Goal: Information Seeking & Learning: Find specific fact

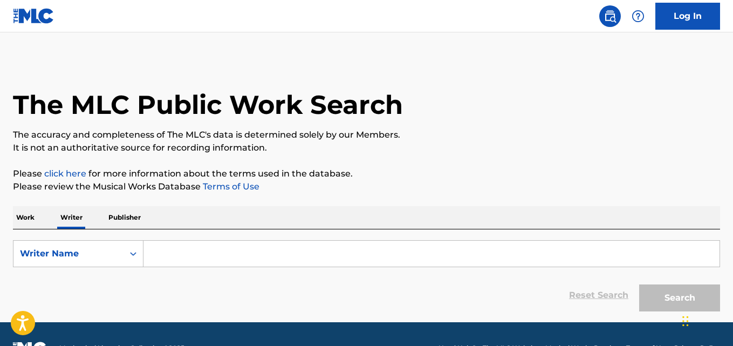
click at [210, 275] on div "Reset Search Search" at bounding box center [366, 295] width 707 height 43
click at [249, 254] on input "Search Form" at bounding box center [432, 254] width 576 height 26
paste input "Sofía Ramos Rodríguez"
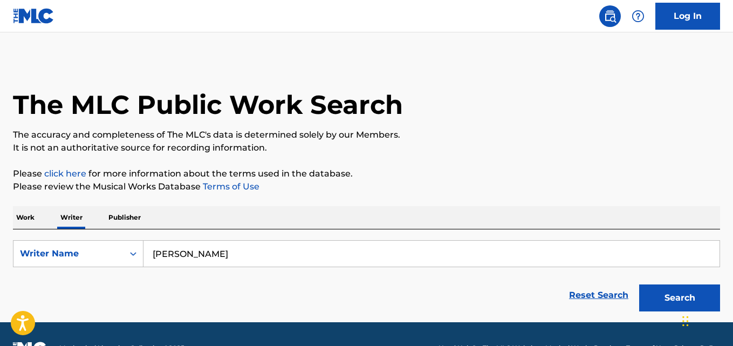
click at [639, 284] on button "Search" at bounding box center [679, 297] width 81 height 27
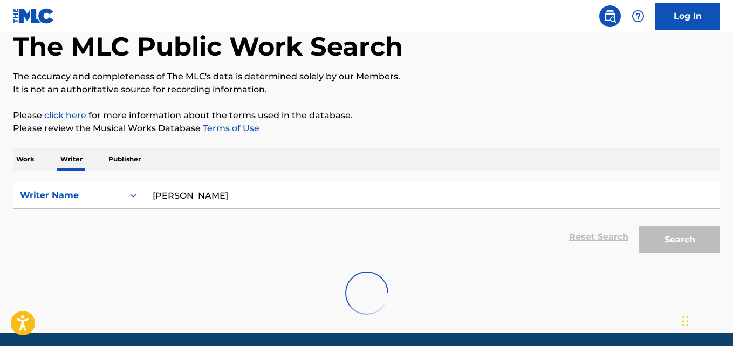
scroll to position [97, 0]
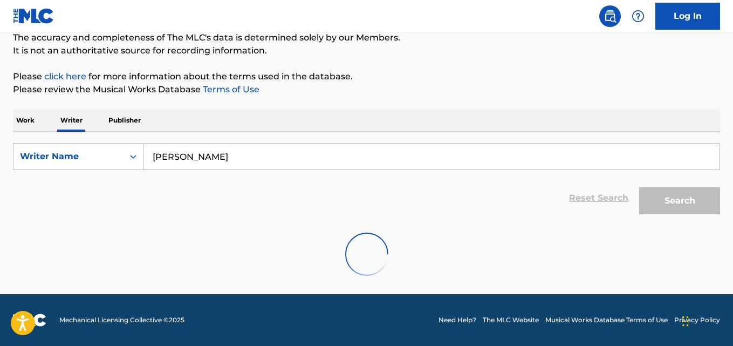
drag, startPoint x: 253, startPoint y: 161, endPoint x: 160, endPoint y: 164, distance: 92.3
click at [160, 164] on input "Sofía Ramos Rodriguez" at bounding box center [432, 157] width 576 height 26
click at [168, 156] on input "Sofía Ramos Rodriguez" at bounding box center [432, 157] width 576 height 26
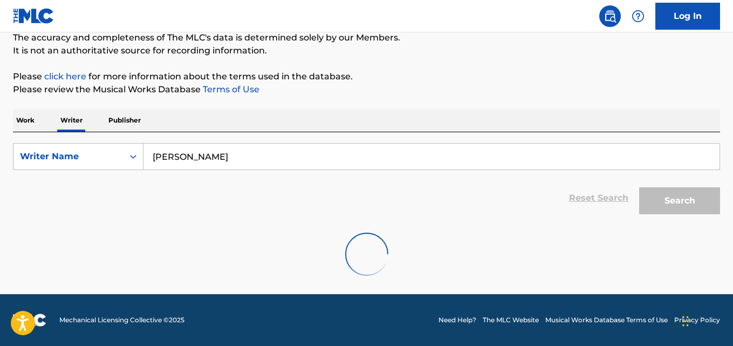
click at [304, 151] on input "Sofía Ramos Rodriguez" at bounding box center [432, 157] width 576 height 26
click at [170, 156] on input "Sofía Ramos Rodriguez" at bounding box center [432, 157] width 576 height 26
type input "Sofia Ramos Rodriguez"
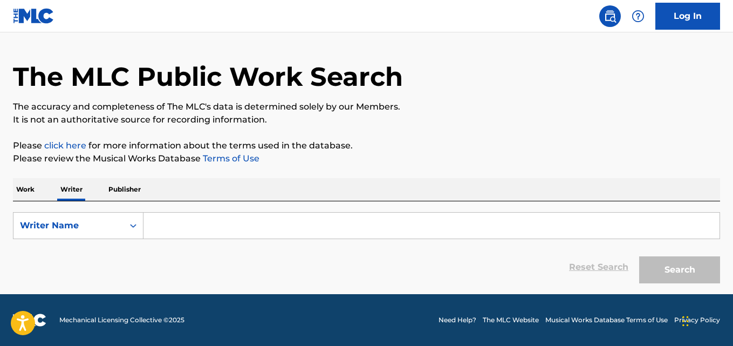
scroll to position [28, 0]
click at [181, 228] on input "Search Form" at bounding box center [432, 226] width 576 height 26
paste input "[PERSON_NAME]"
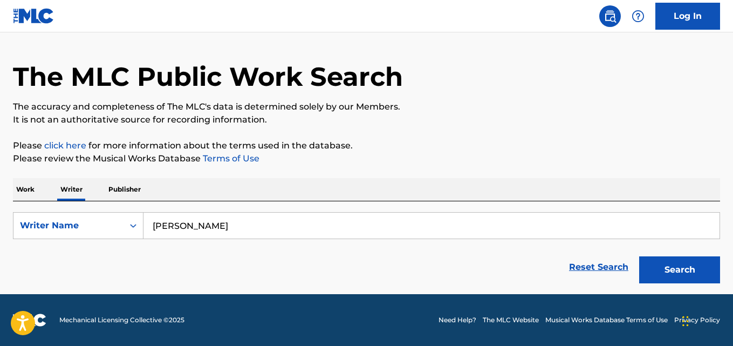
type input "[PERSON_NAME]"
click at [639, 256] on button "Search" at bounding box center [679, 269] width 81 height 27
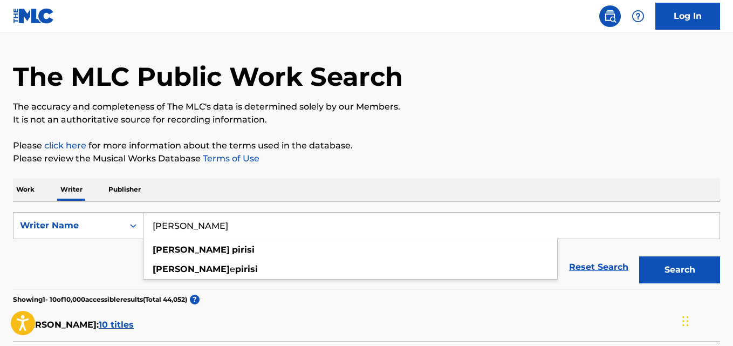
scroll to position [0, 0]
click at [526, 120] on p "It is not an authoritative source for recording information." at bounding box center [366, 119] width 707 height 13
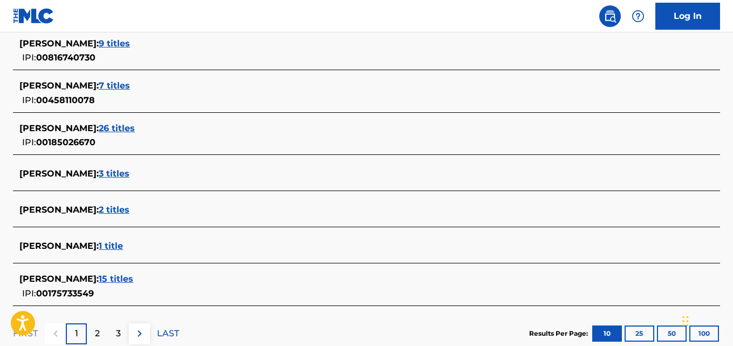
scroll to position [432, 0]
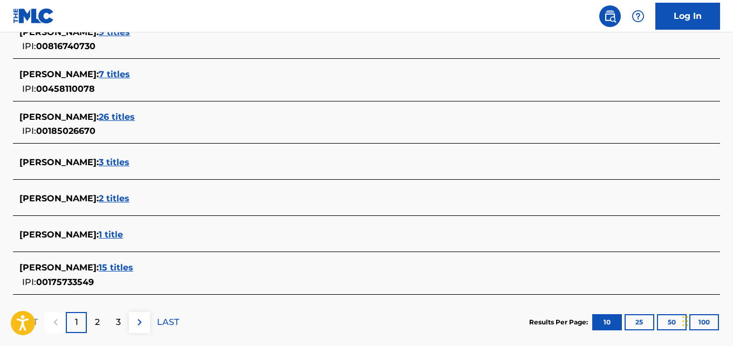
click at [101, 236] on span "1 title" at bounding box center [111, 234] width 24 height 10
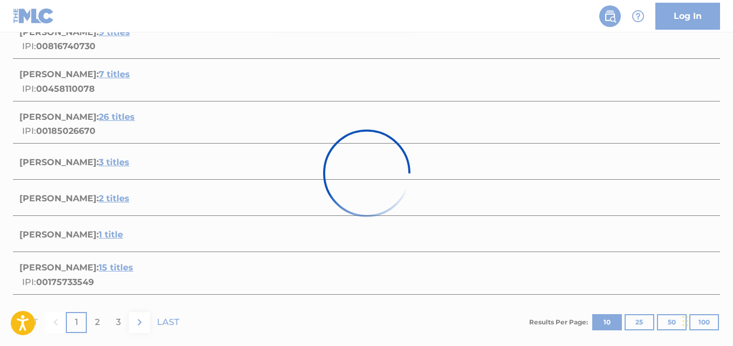
scroll to position [208, 0]
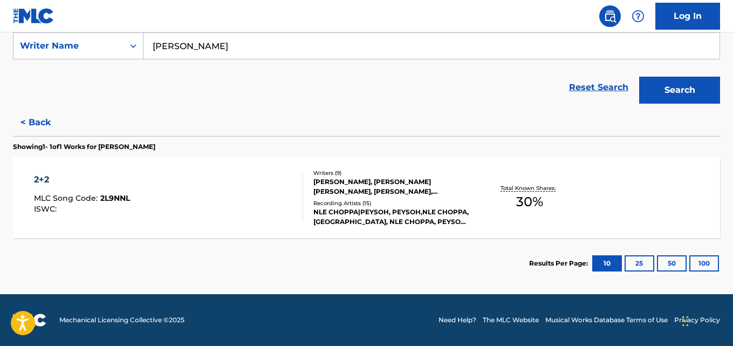
click at [366, 181] on div "[PERSON_NAME], [PERSON_NAME] [PERSON_NAME], [PERSON_NAME], [PERSON_NAME] [PERSO…" at bounding box center [393, 186] width 158 height 19
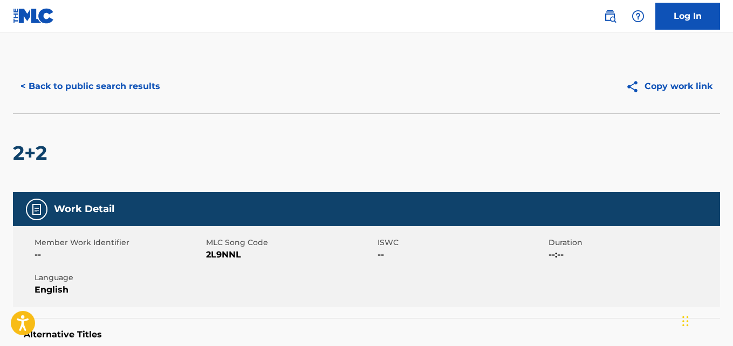
click at [121, 79] on button "< Back to public search results" at bounding box center [90, 86] width 155 height 27
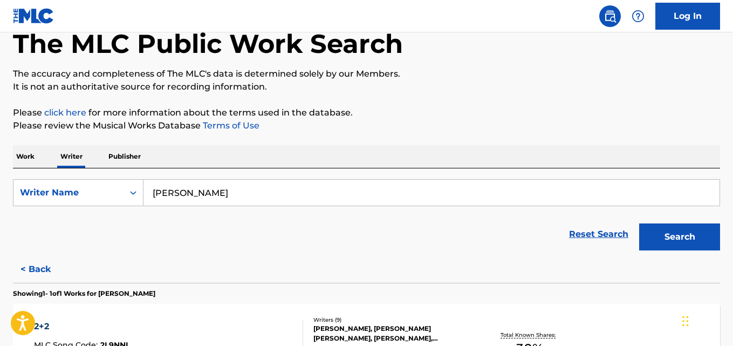
click at [46, 274] on button "< Back" at bounding box center [45, 269] width 65 height 27
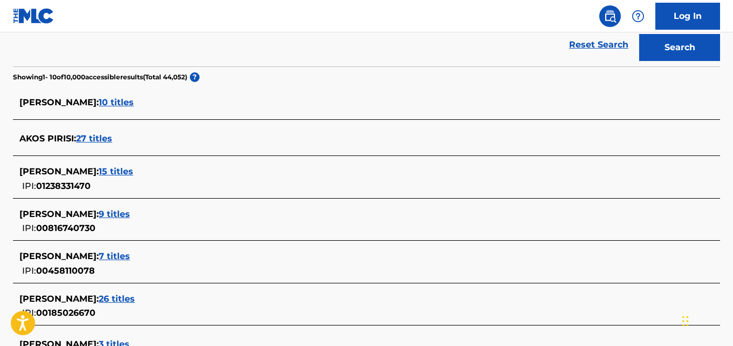
scroll to position [258, 0]
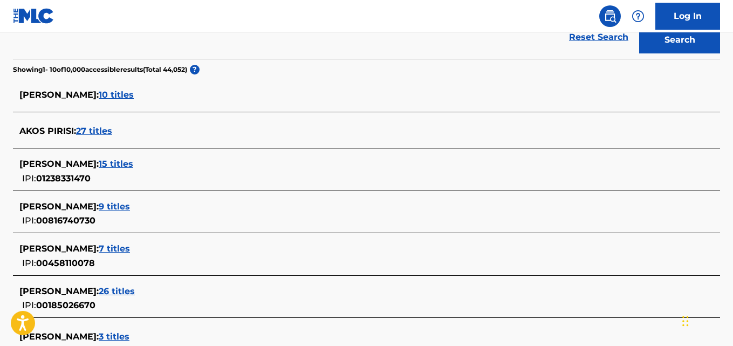
click at [133, 181] on div "[PERSON_NAME] : 15 titles IPI: 01238331470" at bounding box center [352, 172] width 666 height 28
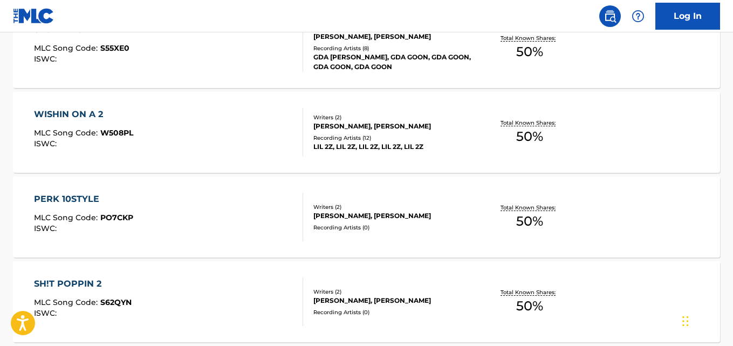
scroll to position [975, 0]
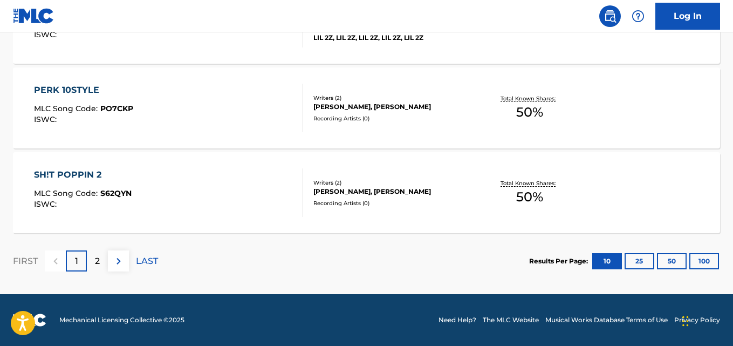
click at [662, 198] on div "SH!T POPPIN 2 MLC Song Code : S62QYN ISWC : Writers ( 2 ) [PERSON_NAME], [PERSO…" at bounding box center [366, 192] width 707 height 81
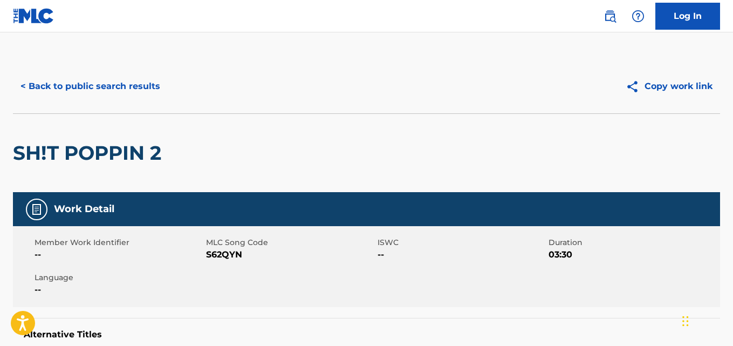
click at [121, 96] on button "< Back to public search results" at bounding box center [90, 86] width 155 height 27
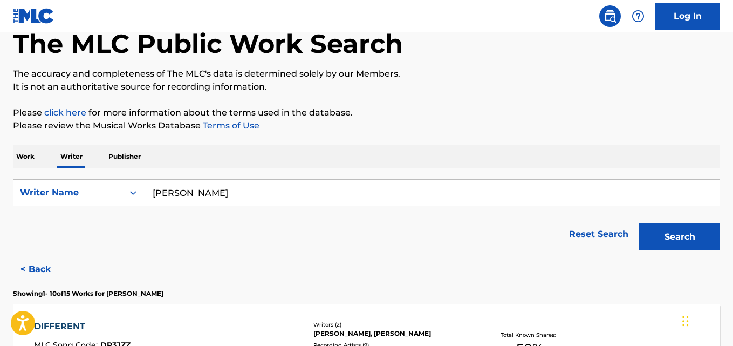
click at [244, 192] on input "[PERSON_NAME]" at bounding box center [432, 193] width 576 height 26
paste input "Pongsiri Eamyong"
click at [690, 232] on button "Search" at bounding box center [679, 236] width 81 height 27
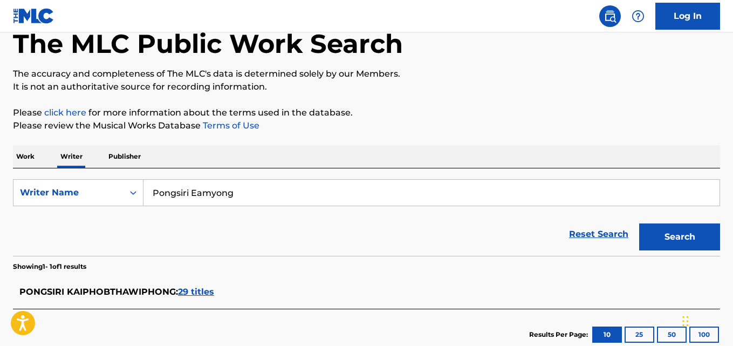
click at [190, 295] on span "29 titles" at bounding box center [196, 292] width 36 height 10
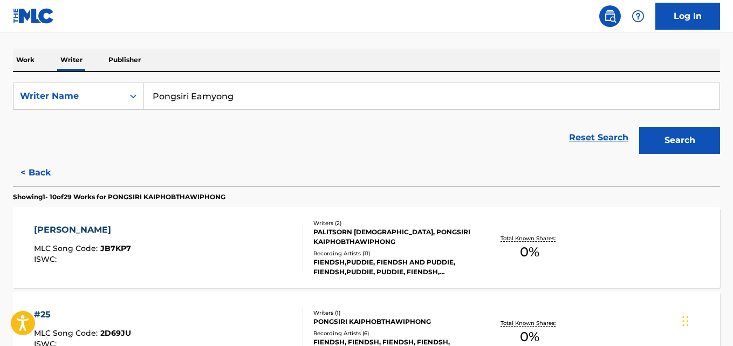
scroll to position [149, 0]
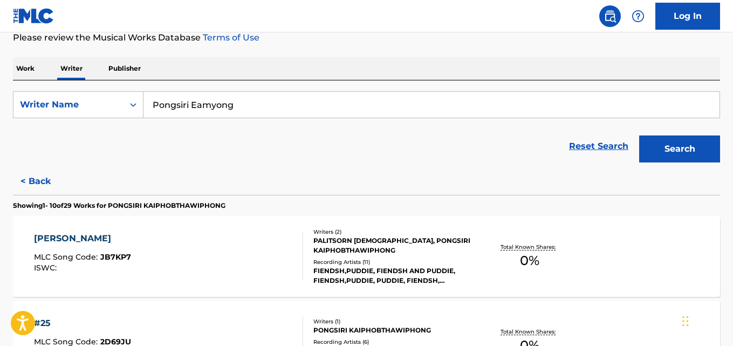
click at [262, 107] on input "Pongsiri Eamyong" at bounding box center [432, 105] width 576 height 26
paste input "Worapong Choopakdee"
click at [427, 31] on nav "Log In" at bounding box center [366, 16] width 733 height 32
click at [695, 156] on button "Search" at bounding box center [679, 148] width 81 height 27
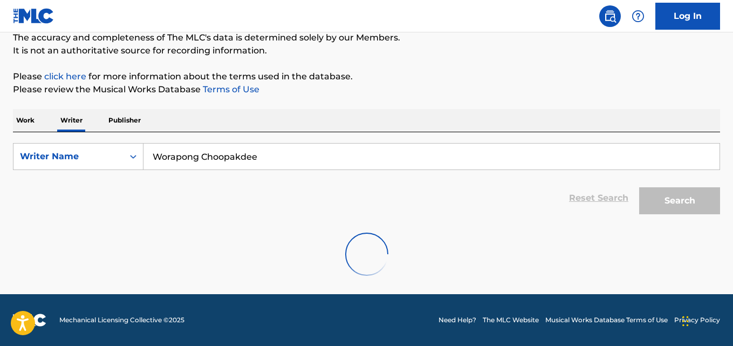
scroll to position [28, 0]
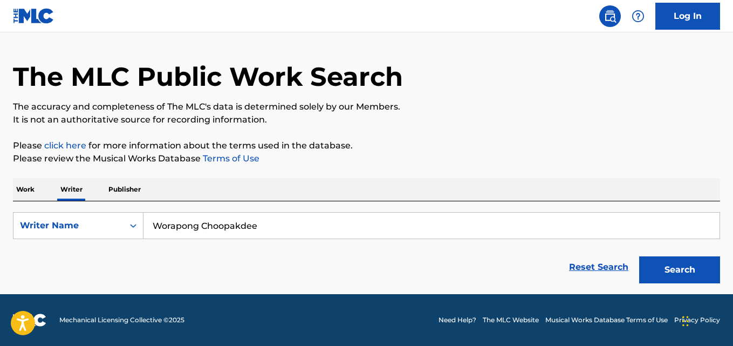
drag, startPoint x: 278, startPoint y: 228, endPoint x: 175, endPoint y: 230, distance: 103.1
click at [175, 230] on input "Worapong Choopakdee" at bounding box center [432, 226] width 576 height 26
paste input "[PERSON_NAME]"
click at [639, 256] on button "Search" at bounding box center [679, 269] width 81 height 27
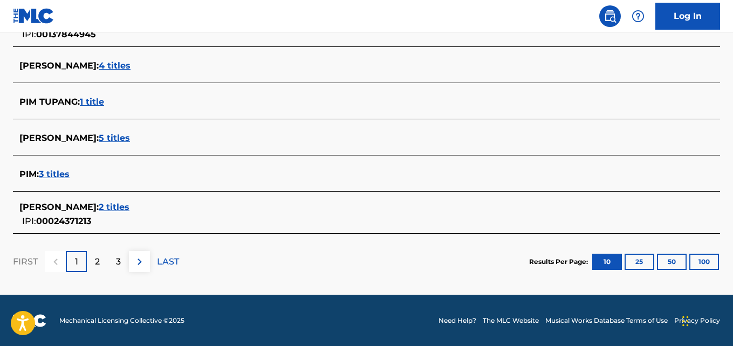
click at [96, 263] on p "2" at bounding box center [97, 261] width 5 height 13
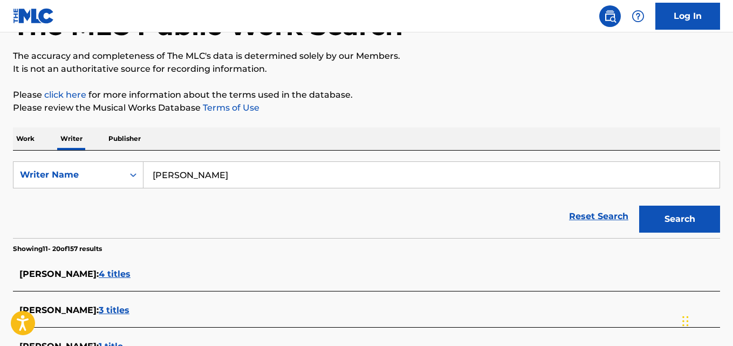
scroll to position [71, 0]
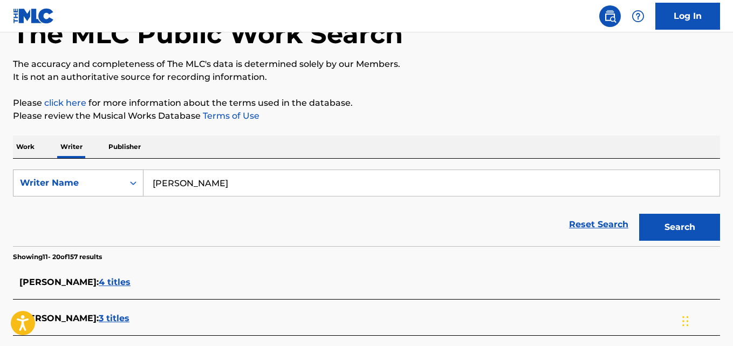
drag, startPoint x: 234, startPoint y: 181, endPoint x: 118, endPoint y: 180, distance: 116.0
click at [118, 180] on div "SearchWithCriteria2e0056c7-bf91-4556-a44f-f7f13467715c Writer Name [PERSON_NAME]" at bounding box center [366, 182] width 707 height 27
paste input "Wasuphon Phitpheng"
click at [639, 214] on button "Search" at bounding box center [679, 227] width 81 height 27
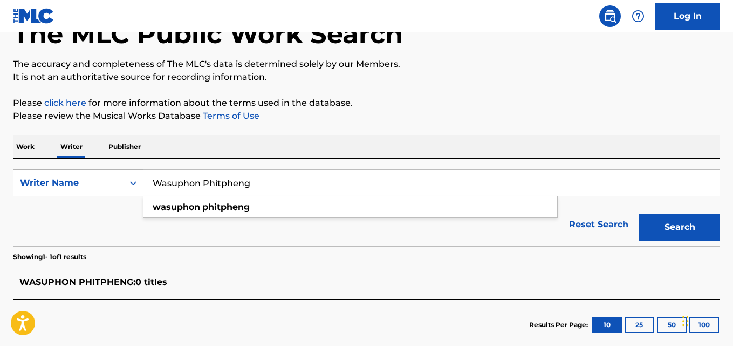
drag, startPoint x: 280, startPoint y: 181, endPoint x: 136, endPoint y: 194, distance: 144.6
click at [136, 194] on div "SearchWithCriteria2e0056c7-bf91-4556-a44f-f7f13467715c Writer Name [PERSON_NAME…" at bounding box center [366, 182] width 707 height 27
paste input "Piyapat Toepa"
click at [567, 108] on p "Please click here for more information about the terms used in the database." at bounding box center [366, 103] width 707 height 13
click at [699, 225] on button "Search" at bounding box center [679, 227] width 81 height 27
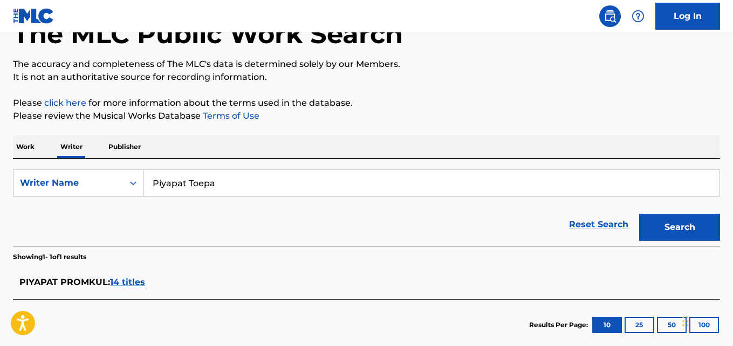
drag, startPoint x: 249, startPoint y: 186, endPoint x: 108, endPoint y: 199, distance: 141.4
click at [108, 199] on form "SearchWithCriteria2e0056c7-bf91-4556-a44f-f7f13467715c Writer Name Piyapat Toep…" at bounding box center [366, 207] width 707 height 77
paste input "[PERSON_NAME] [PERSON_NAME]"
click at [489, 98] on p "Please click here for more information about the terms used in the database." at bounding box center [366, 103] width 707 height 13
click at [700, 221] on button "Search" at bounding box center [679, 227] width 81 height 27
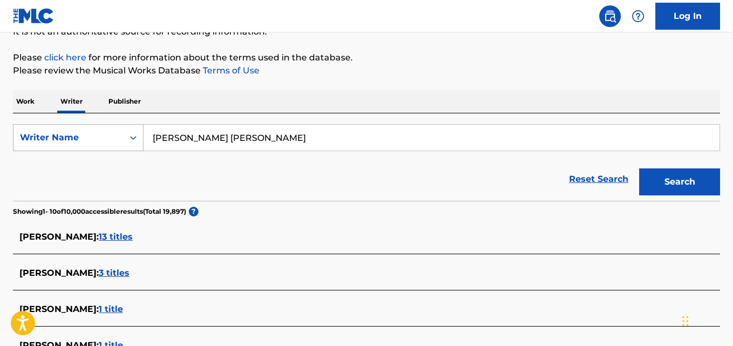
scroll to position [112, 0]
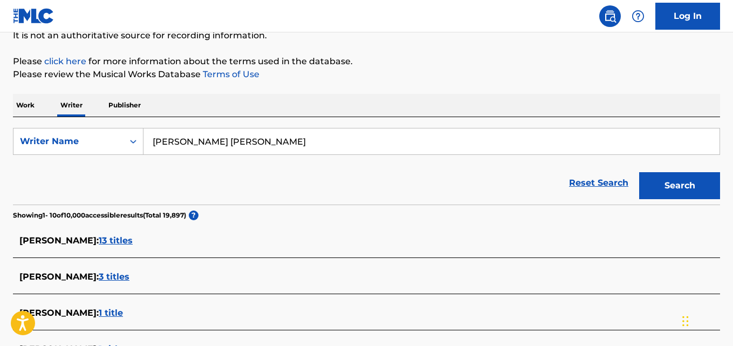
click at [133, 242] on span "13 titles" at bounding box center [116, 240] width 34 height 10
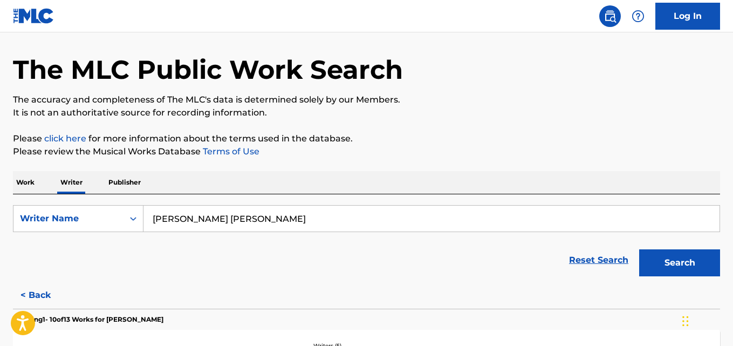
scroll to position [0, 0]
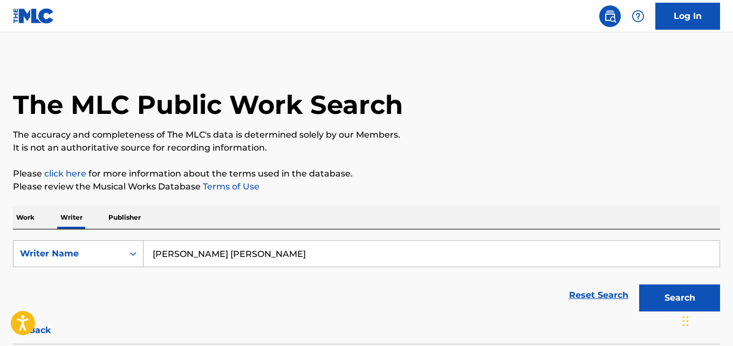
drag, startPoint x: 302, startPoint y: 251, endPoint x: 136, endPoint y: 260, distance: 165.9
click at [136, 260] on div "SearchWithCriteria2e0056c7-bf91-4556-a44f-f7f13467715c Writer Name [PERSON_NAME…" at bounding box center [366, 253] width 707 height 27
paste input "[PERSON_NAME]"
click at [639, 284] on button "Search" at bounding box center [679, 297] width 81 height 27
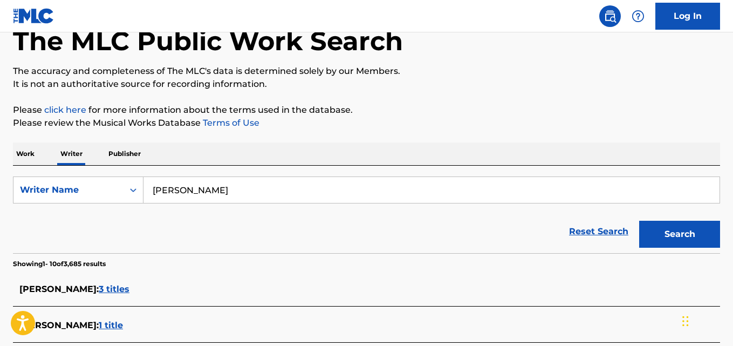
scroll to position [68, 0]
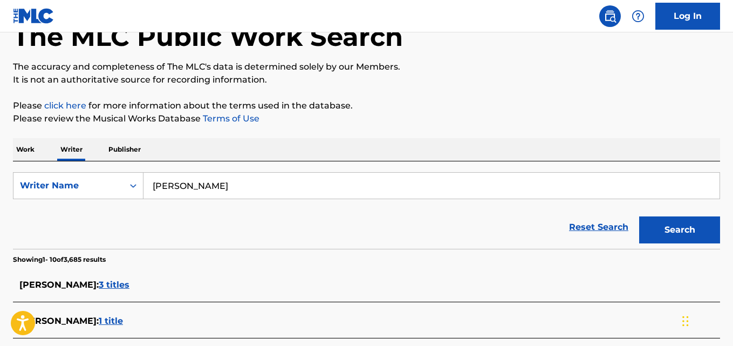
click at [257, 188] on input "[PERSON_NAME]" at bounding box center [432, 186] width 576 height 26
paste input "[PERSON_NAME]"
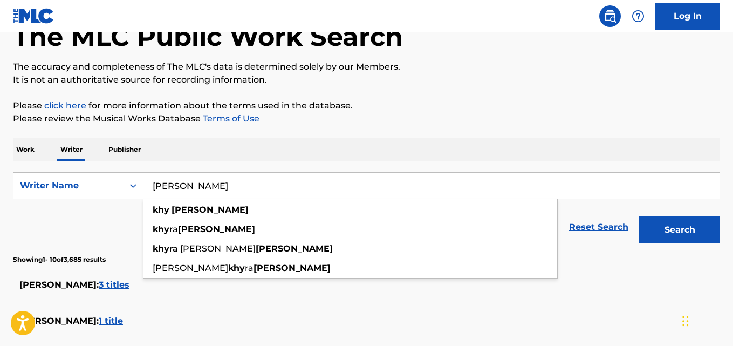
type input "[PERSON_NAME]"
click at [664, 140] on div "Work Writer Publisher" at bounding box center [366, 149] width 707 height 23
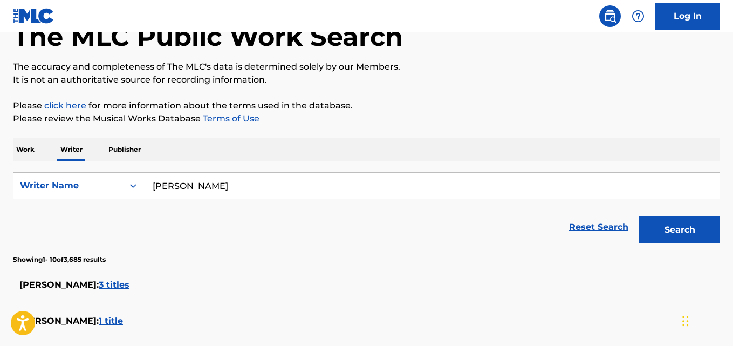
click at [689, 230] on button "Search" at bounding box center [679, 229] width 81 height 27
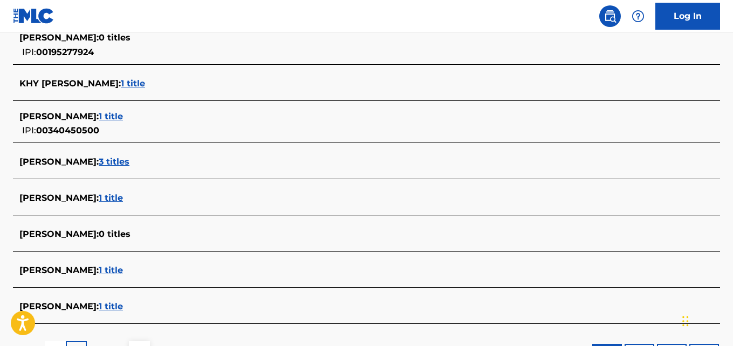
scroll to position [404, 0]
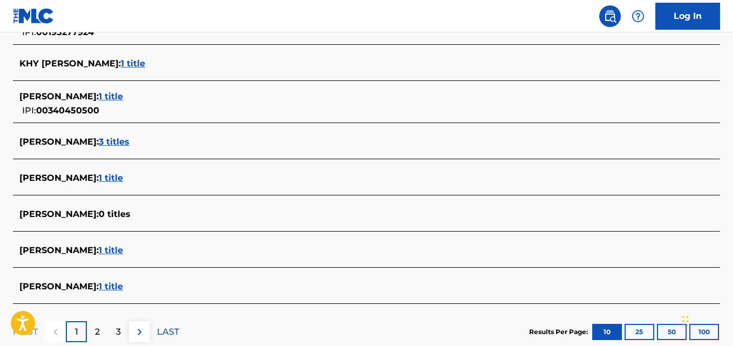
click at [45, 144] on span "[PERSON_NAME] :" at bounding box center [58, 142] width 79 height 10
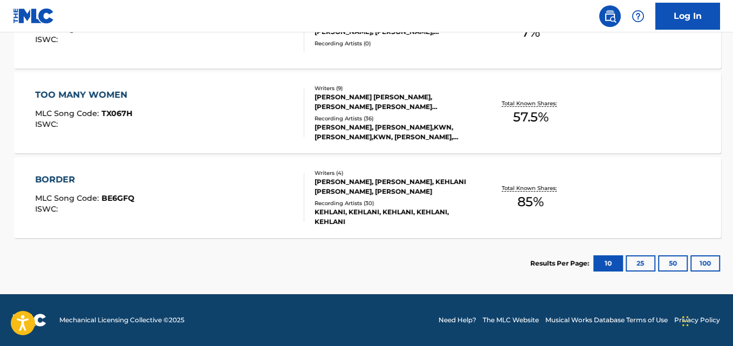
scroll to position [377, 0]
click at [675, 189] on div "BORDER MLC Song Code : BE6GFQ ISWC : Writers ( 4 ) [PERSON_NAME], [PERSON_NAME]…" at bounding box center [366, 197] width 707 height 81
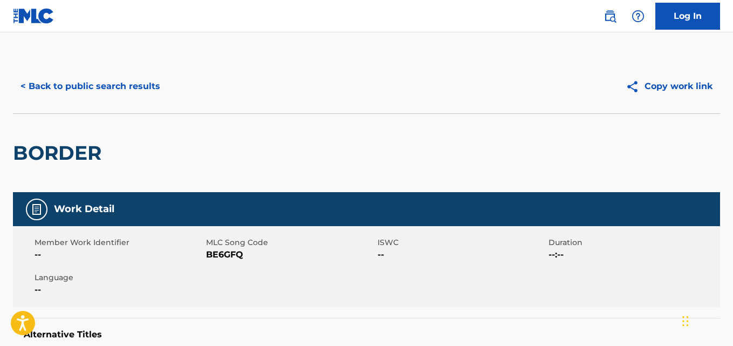
click at [51, 90] on button "< Back to public search results" at bounding box center [90, 86] width 155 height 27
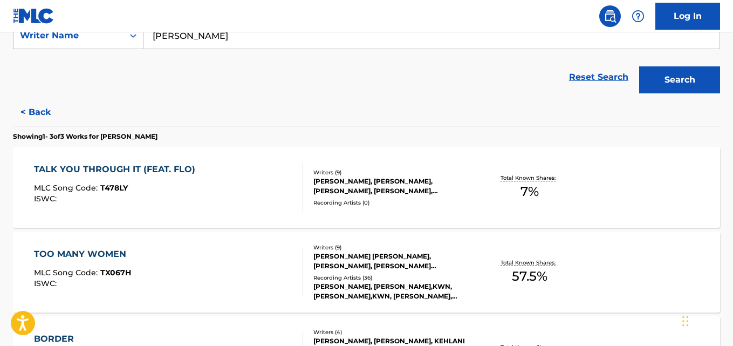
scroll to position [220, 0]
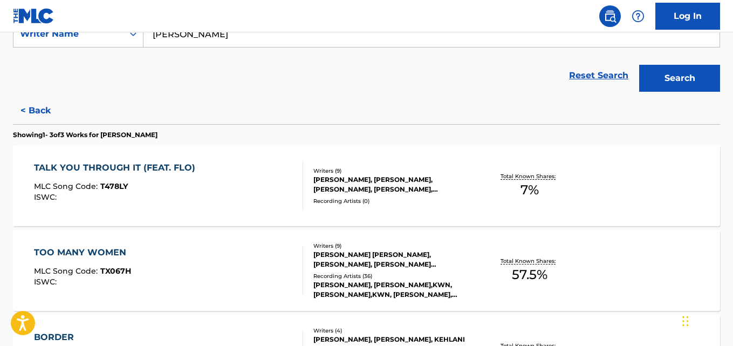
click at [682, 187] on div "TALK YOU THROUGH IT (FEAT. [PERSON_NAME]) MLC Song Code : T478LY ISWC : Writers…" at bounding box center [366, 185] width 707 height 81
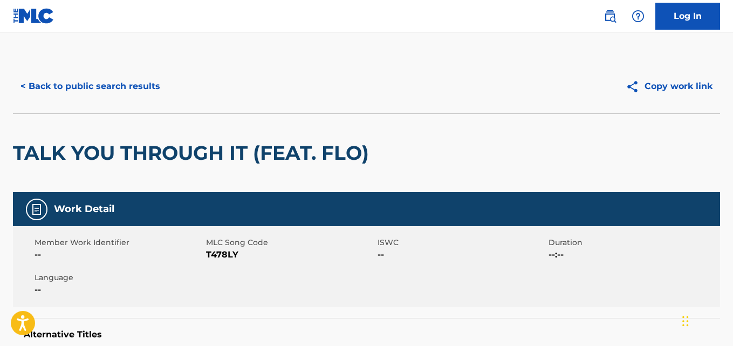
click at [50, 84] on button "< Back to public search results" at bounding box center [90, 86] width 155 height 27
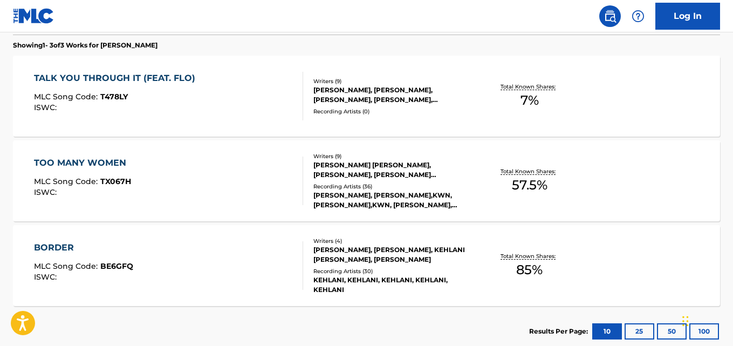
scroll to position [305, 0]
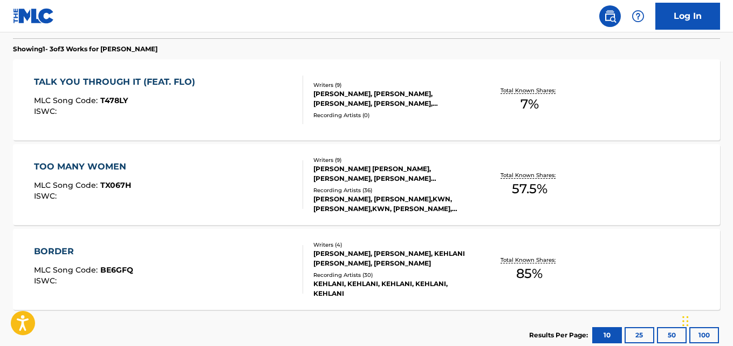
click at [680, 192] on div "TOO MANY WOMEN MLC Song Code : TX067H ISWC : Writers ( 9 ) [PERSON_NAME] [PERSO…" at bounding box center [366, 184] width 707 height 81
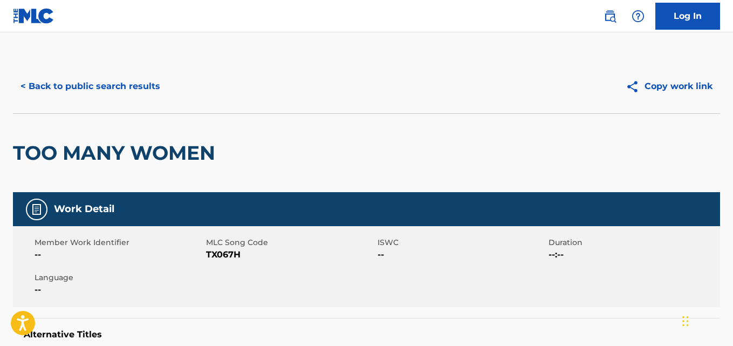
click at [38, 76] on button "< Back to public search results" at bounding box center [90, 86] width 155 height 27
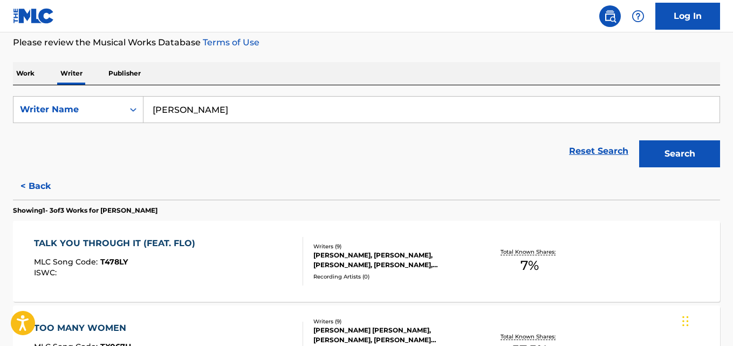
click at [39, 191] on button "< Back" at bounding box center [45, 186] width 65 height 27
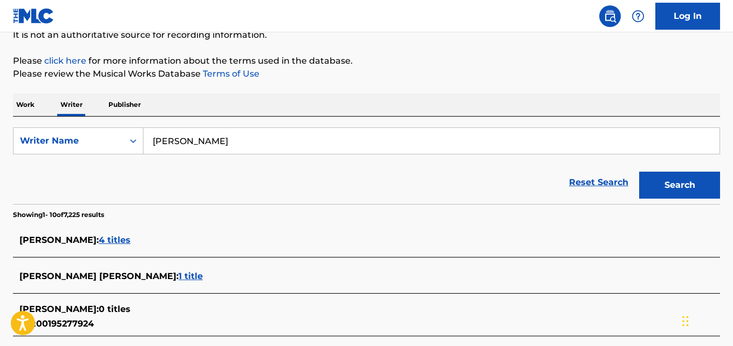
scroll to position [112, 0]
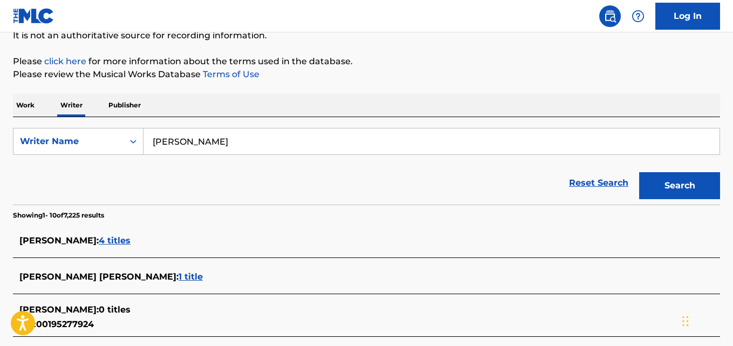
click at [172, 142] on input "[PERSON_NAME]" at bounding box center [432, 141] width 576 height 26
click at [164, 144] on input "[PERSON_NAME]" at bounding box center [432, 141] width 576 height 26
click at [167, 139] on input "[PERSON_NAME]" at bounding box center [432, 141] width 576 height 26
click at [167, 144] on input "[PERSON_NAME]" at bounding box center [432, 141] width 576 height 26
click at [173, 140] on input "[PERSON_NAME]" at bounding box center [432, 141] width 576 height 26
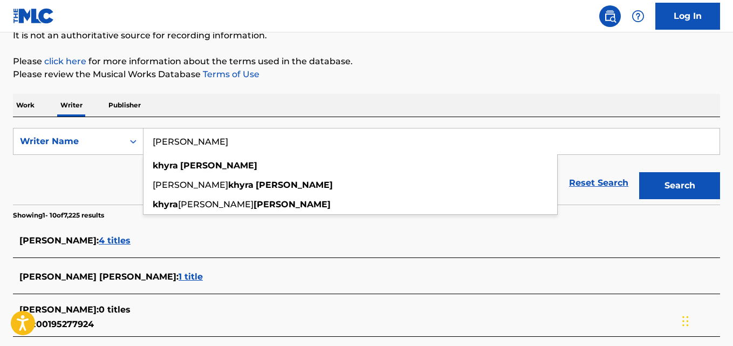
type input "[PERSON_NAME]"
click at [559, 85] on div "The MLC Public Work Search The accuracy and completeness of The MLC's data is d…" at bounding box center [366, 299] width 733 height 704
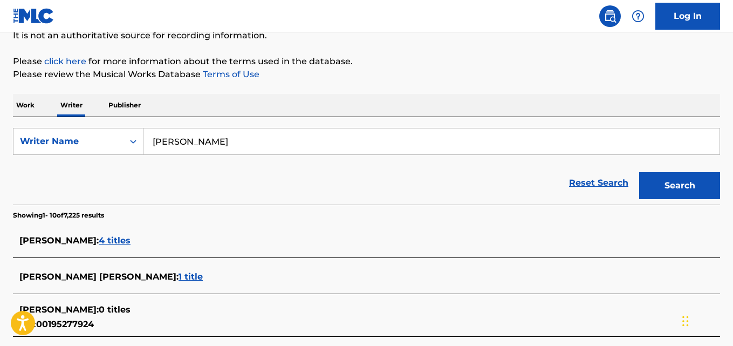
click at [681, 175] on button "Search" at bounding box center [679, 185] width 81 height 27
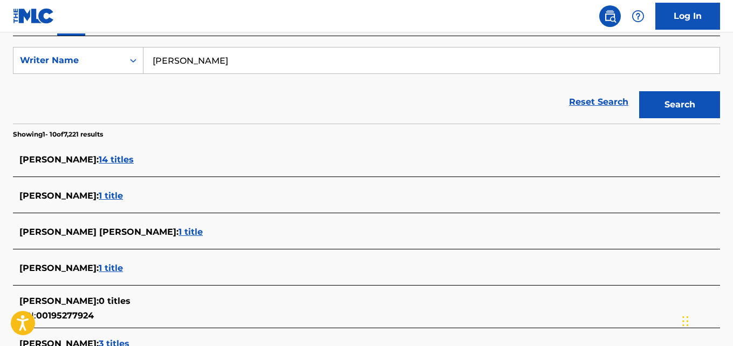
scroll to position [186, 0]
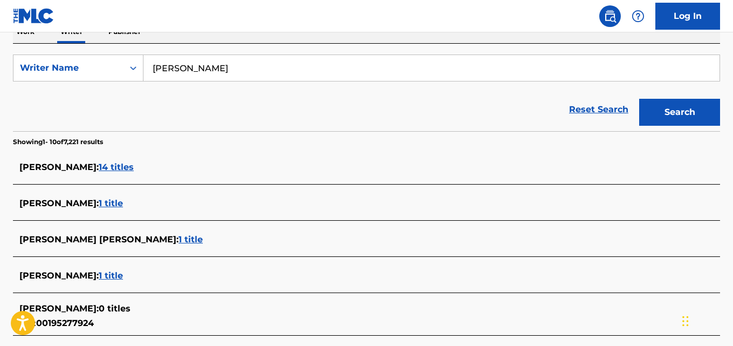
click at [124, 171] on span "14 titles" at bounding box center [116, 167] width 35 height 10
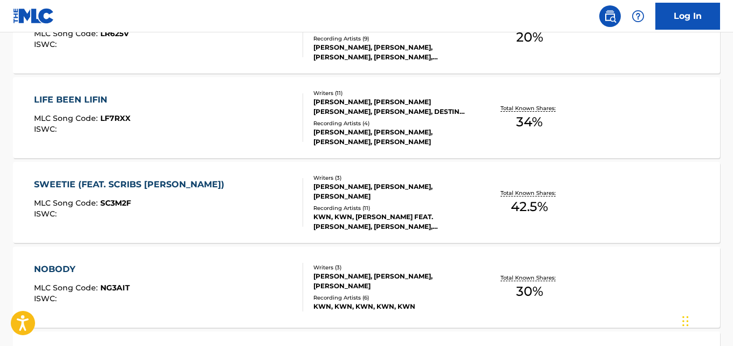
scroll to position [469, 0]
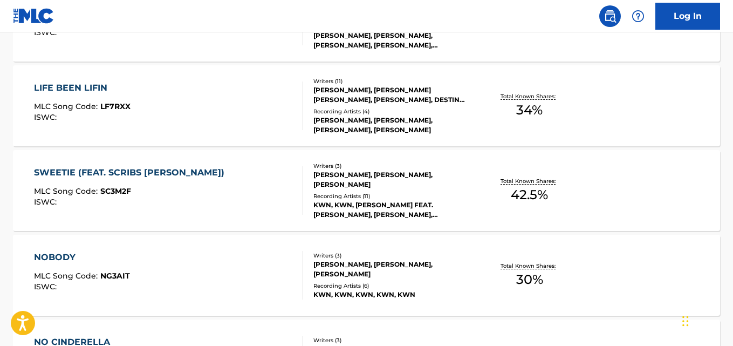
click at [696, 208] on div "SWEETIE (FEAT. SCRIBS [PERSON_NAME]) MLC Song Code : SC3M2F ISWC : Writers ( 3 …" at bounding box center [366, 190] width 707 height 81
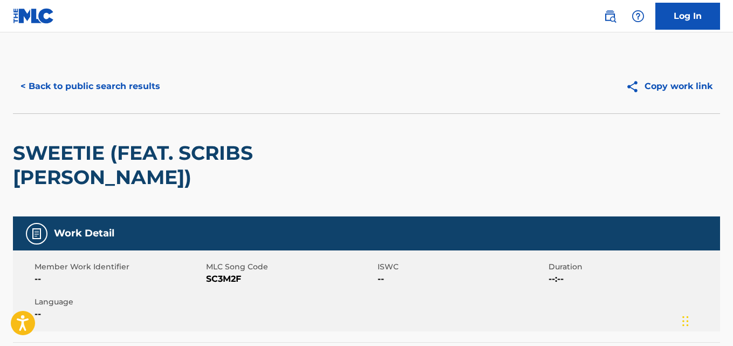
click at [665, 188] on div "SWEETIE (FEAT. SCRIBS [PERSON_NAME])" at bounding box center [366, 164] width 707 height 103
click at [47, 86] on button "< Back to public search results" at bounding box center [90, 86] width 155 height 27
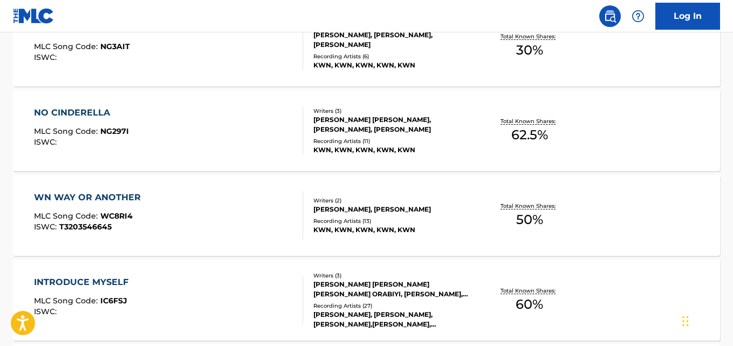
scroll to position [707, 0]
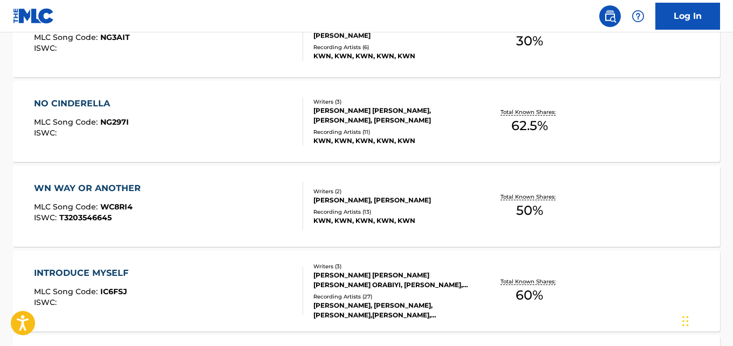
click at [657, 205] on div "WN WAY OR ANOTHER MLC Song Code : WC8RI4 ISWC : T3203546645 Writers ( 2 ) [PERS…" at bounding box center [366, 206] width 707 height 81
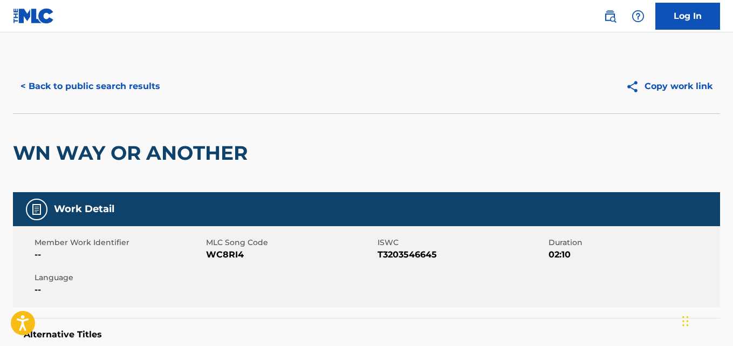
click at [52, 112] on div "< Back to public search results Copy work link" at bounding box center [366, 86] width 707 height 54
click at [33, 87] on button "< Back to public search results" at bounding box center [90, 86] width 155 height 27
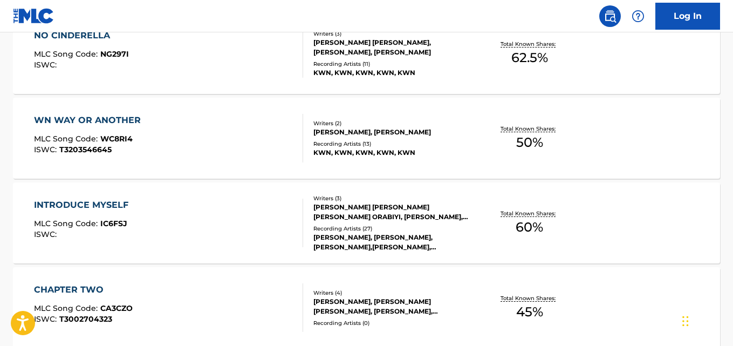
scroll to position [975, 0]
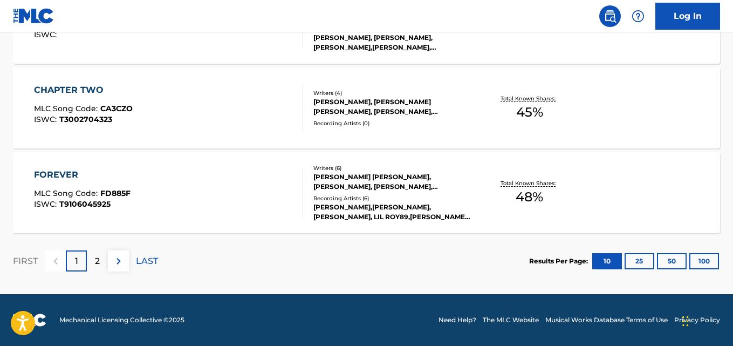
click at [674, 182] on div "FOREVER MLC Song Code : FD885F ISWC : T9106045925 Writers ( 6 ) [PERSON_NAME] […" at bounding box center [366, 192] width 707 height 81
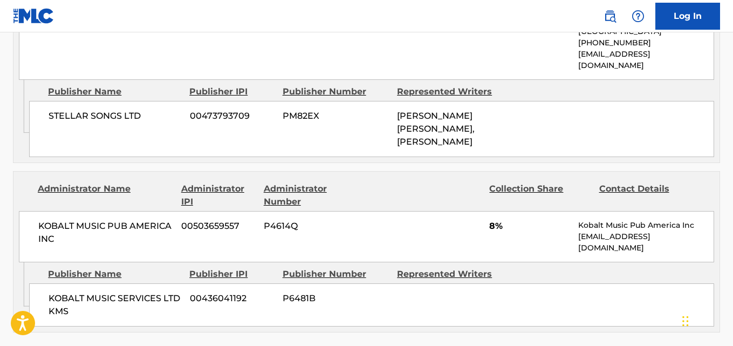
click at [680, 231] on p "[EMAIL_ADDRESS][DOMAIN_NAME]" at bounding box center [645, 242] width 135 height 23
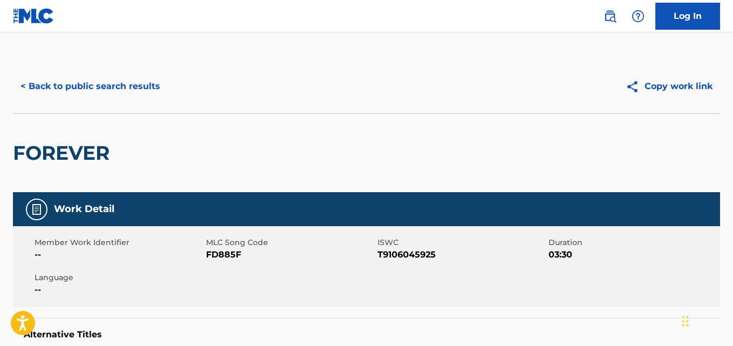
click at [38, 82] on button "< Back to public search results" at bounding box center [90, 86] width 155 height 27
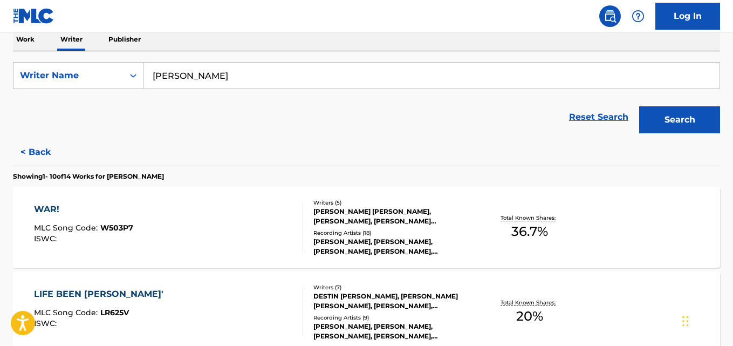
scroll to position [181, 0]
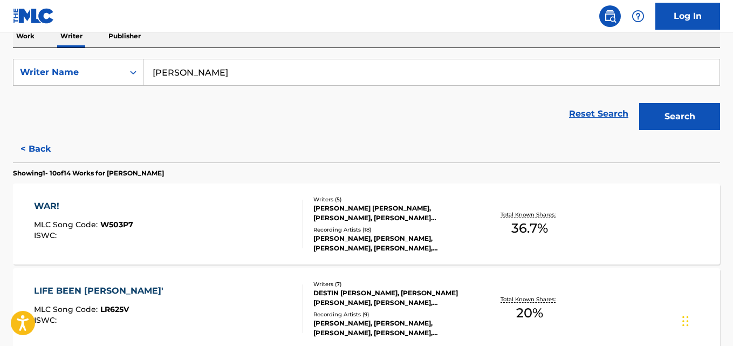
click at [645, 217] on div "WAR! MLC Song Code : W503P7 ISWC : Writers ( 5 ) [PERSON_NAME] [PERSON_NAME], […" at bounding box center [366, 223] width 707 height 81
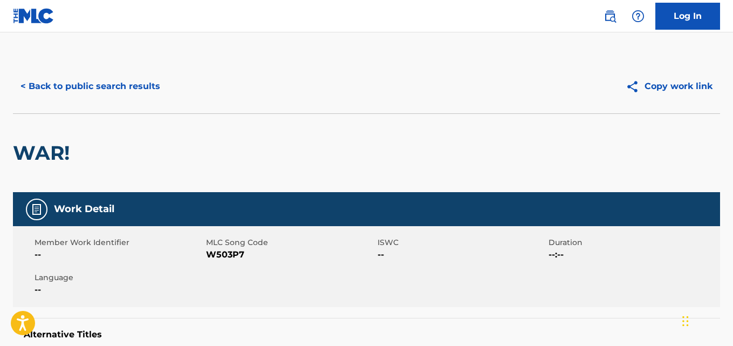
click at [35, 86] on button "< Back to public search results" at bounding box center [90, 86] width 155 height 27
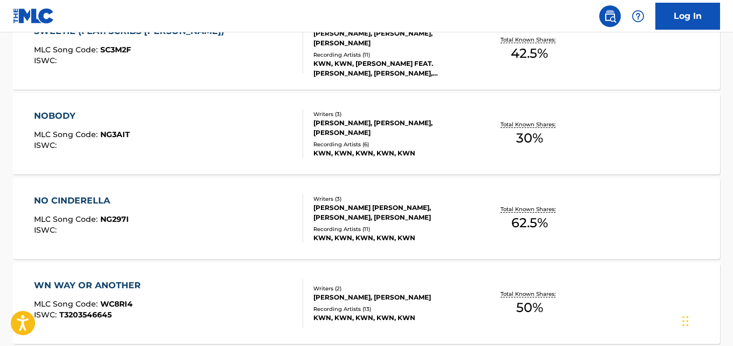
scroll to position [614, 0]
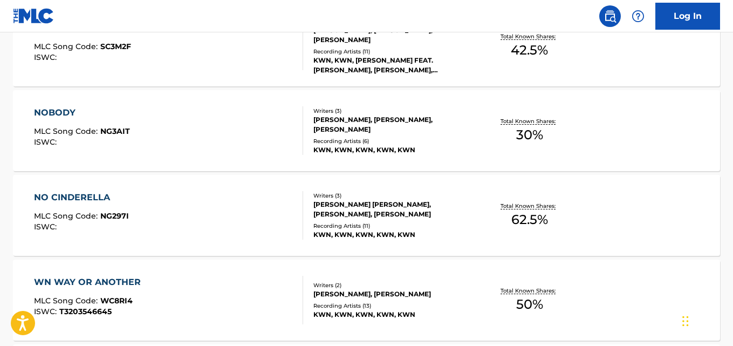
click at [650, 212] on div "NO CINDERELLA MLC Song Code : NG297I ISWC : Writers ( 3 ) [PERSON_NAME] [PERSON…" at bounding box center [366, 215] width 707 height 81
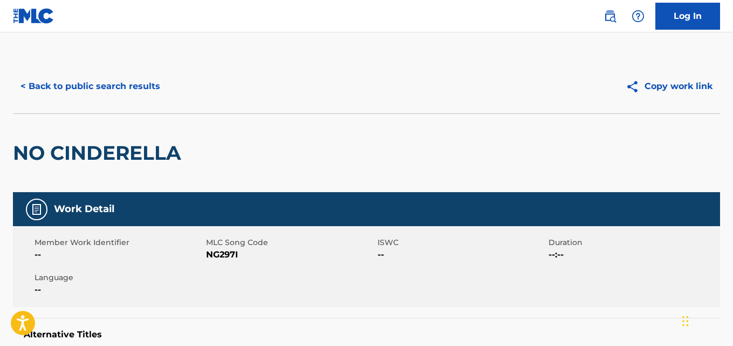
click at [34, 89] on button "< Back to public search results" at bounding box center [90, 86] width 155 height 27
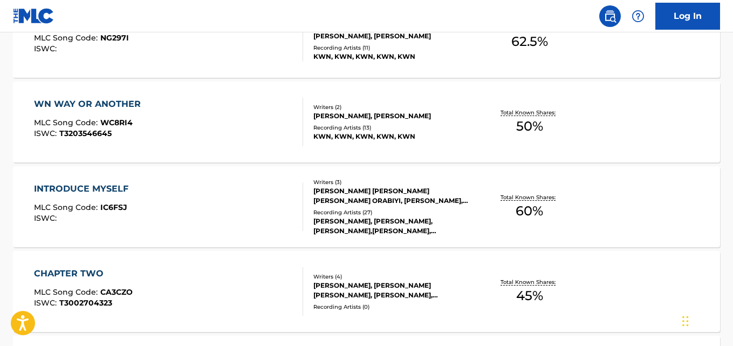
scroll to position [792, 0]
click at [660, 194] on div "INTRODUCE MYSELF MLC Song Code : IC6FSJ ISWC : Writers ( 3 ) [PERSON_NAME] JEMI…" at bounding box center [366, 206] width 707 height 81
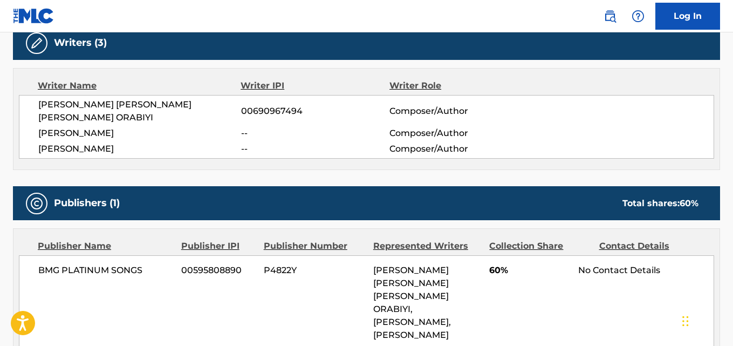
scroll to position [346, 0]
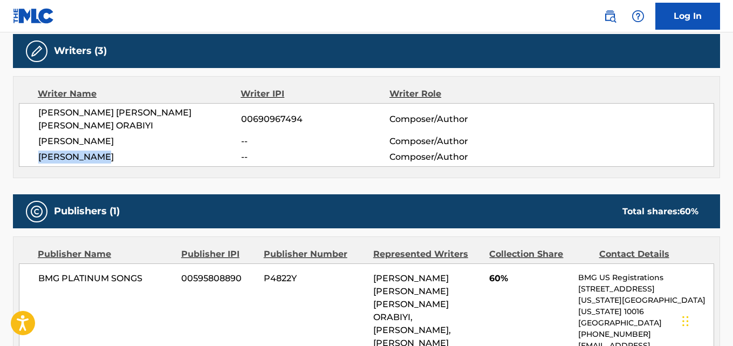
drag, startPoint x: 113, startPoint y: 156, endPoint x: 38, endPoint y: 162, distance: 75.2
click at [38, 162] on div "[PERSON_NAME] JEMITOPE [PERSON_NAME] [PERSON_NAME] ORABIYI 00690967494 Composer…" at bounding box center [367, 135] width 696 height 64
copy span "[PERSON_NAME]"
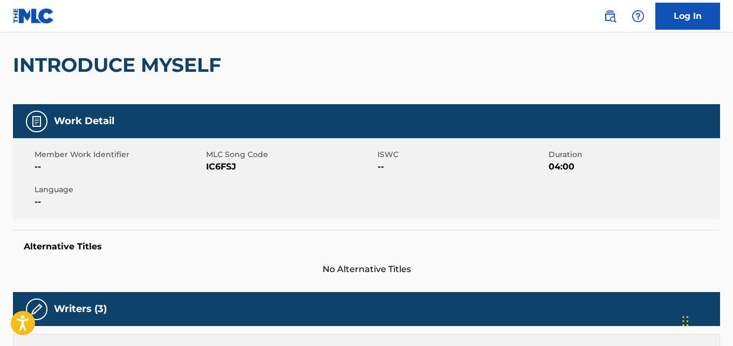
scroll to position [84, 0]
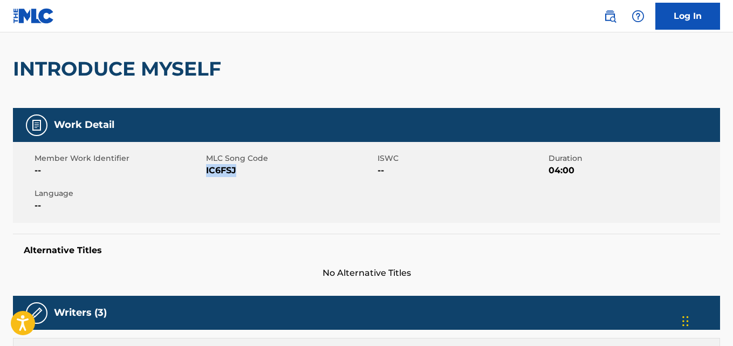
copy span "IC6FSJ"
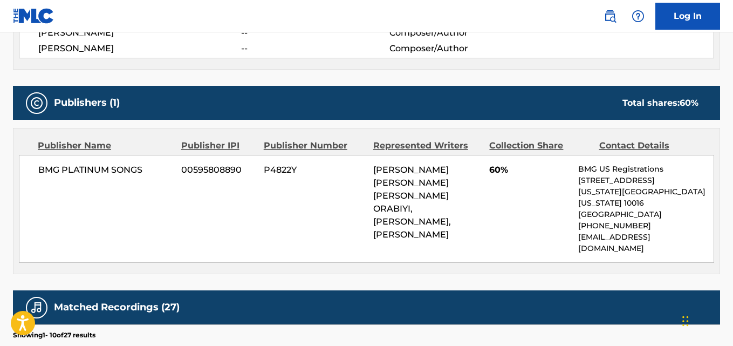
scroll to position [453, 0]
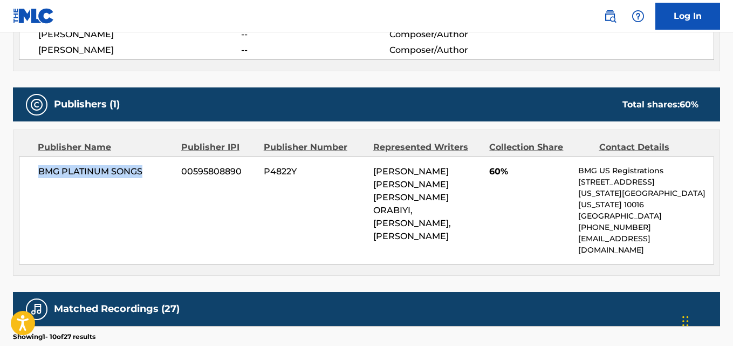
drag, startPoint x: 37, startPoint y: 168, endPoint x: 150, endPoint y: 174, distance: 113.5
click at [150, 174] on div "BMG PLATINUM SONGS 00595808890 P4822Y [PERSON_NAME] [PERSON_NAME] [PERSON_NAME]…" at bounding box center [367, 210] width 696 height 108
copy span "BMG PLATINUM SONGS"
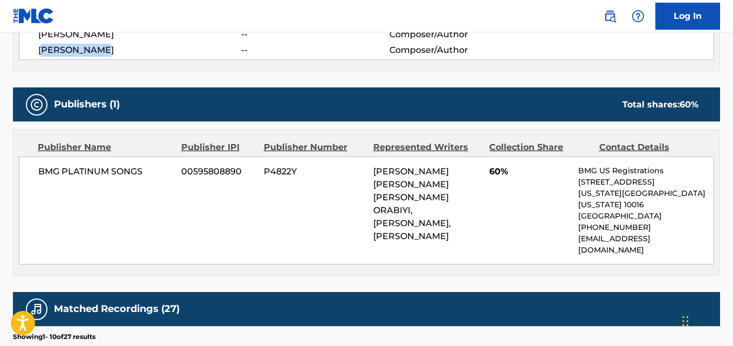
drag, startPoint x: 113, startPoint y: 51, endPoint x: 42, endPoint y: 50, distance: 71.8
click at [42, 50] on span "[PERSON_NAME]" at bounding box center [139, 50] width 203 height 13
copy span "[PERSON_NAME]"
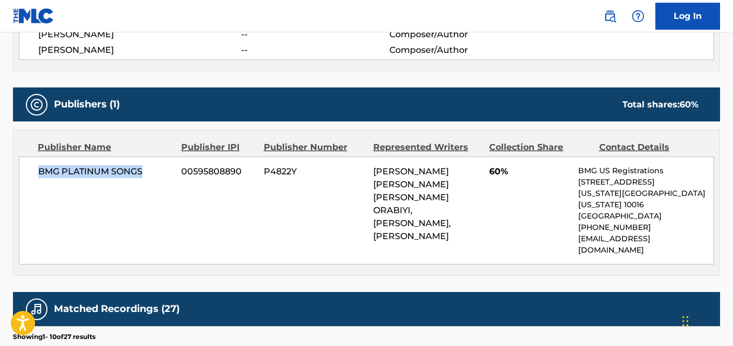
drag, startPoint x: 155, startPoint y: 167, endPoint x: 34, endPoint y: 169, distance: 120.9
click at [34, 169] on div "BMG PLATINUM SONGS 00595808890 P4822Y [PERSON_NAME] [PERSON_NAME] [PERSON_NAME]…" at bounding box center [367, 210] width 696 height 108
copy span "BMG PLATINUM SONGS"
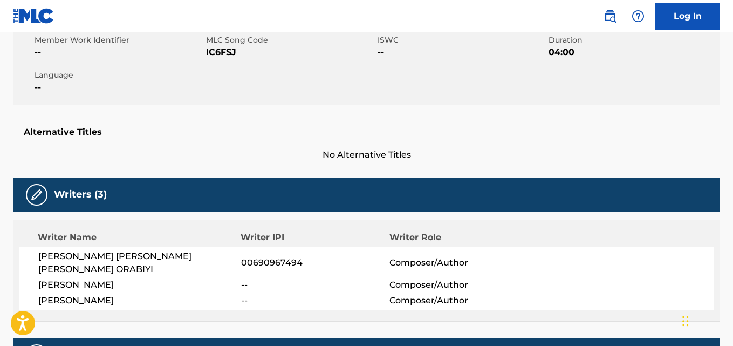
scroll to position [199, 0]
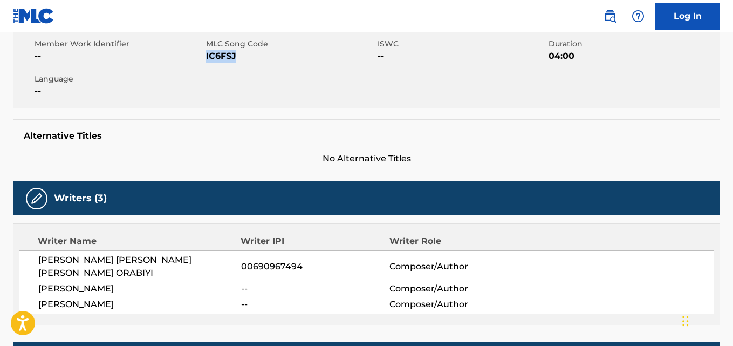
copy span "IC6FSJ"
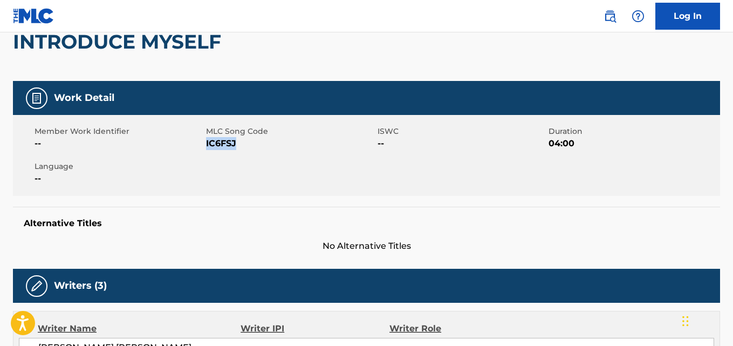
scroll to position [0, 0]
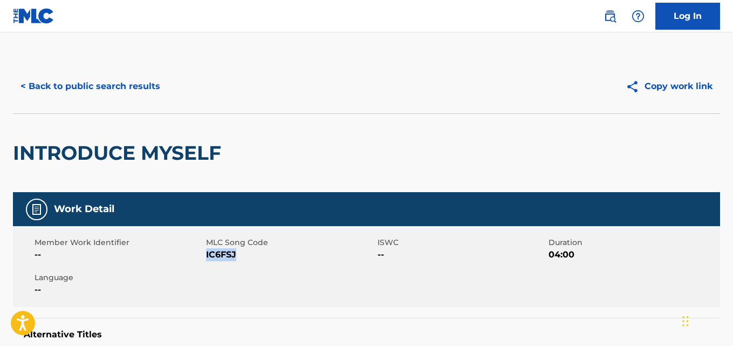
click at [139, 94] on button "< Back to public search results" at bounding box center [90, 86] width 155 height 27
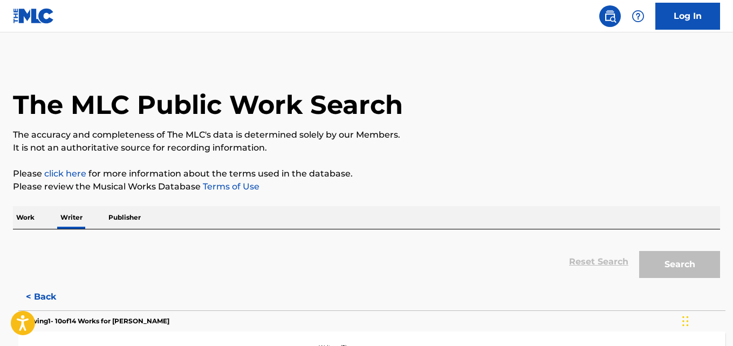
scroll to position [61, 0]
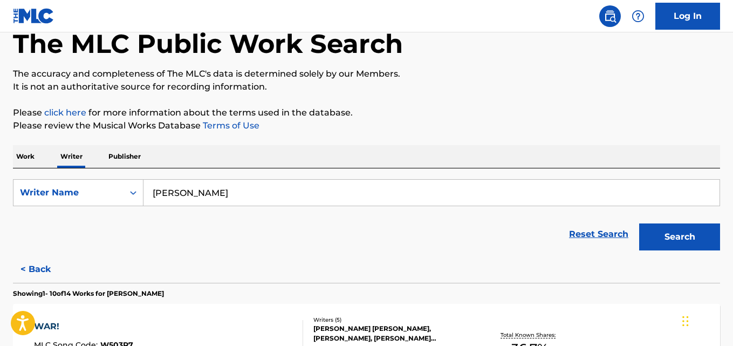
click at [255, 193] on input "[PERSON_NAME]" at bounding box center [432, 193] width 576 height 26
paste input "[PERSON_NAME]"
click at [591, 107] on p "Please click here for more information about the terms used in the database." at bounding box center [366, 112] width 707 height 13
click at [675, 236] on button "Search" at bounding box center [679, 236] width 81 height 27
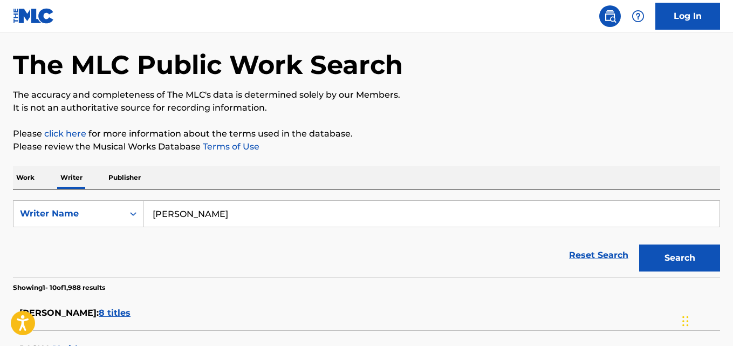
scroll to position [33, 0]
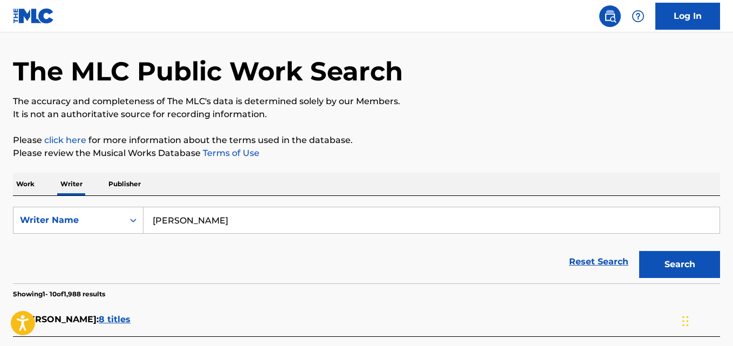
click at [239, 222] on input "[PERSON_NAME]" at bounding box center [432, 220] width 576 height 26
paste input "an [PERSON_NAME] [PERSON_NAME]"
click at [650, 119] on p "It is not an authoritative source for recording information." at bounding box center [366, 114] width 707 height 13
click at [689, 261] on button "Search" at bounding box center [679, 264] width 81 height 27
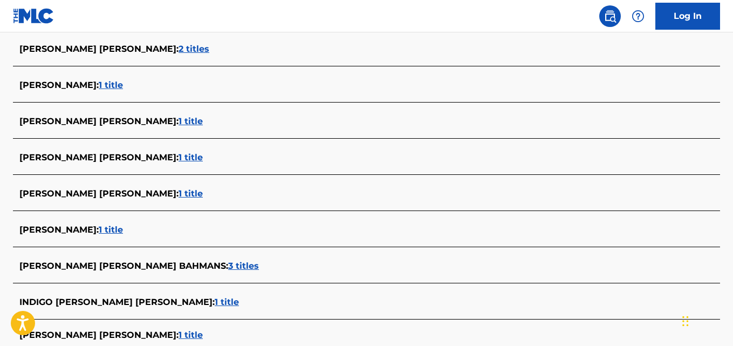
scroll to position [0, 0]
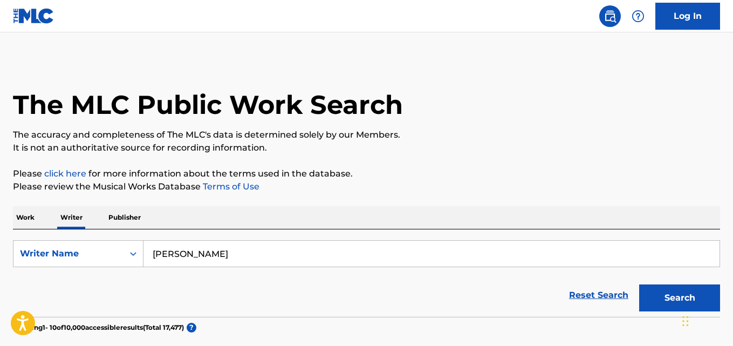
click at [199, 249] on input "[PERSON_NAME]" at bounding box center [432, 254] width 576 height 26
click at [246, 254] on input "[PERSON_NAME]" at bounding box center [432, 254] width 576 height 26
click at [639, 284] on button "Search" at bounding box center [679, 297] width 81 height 27
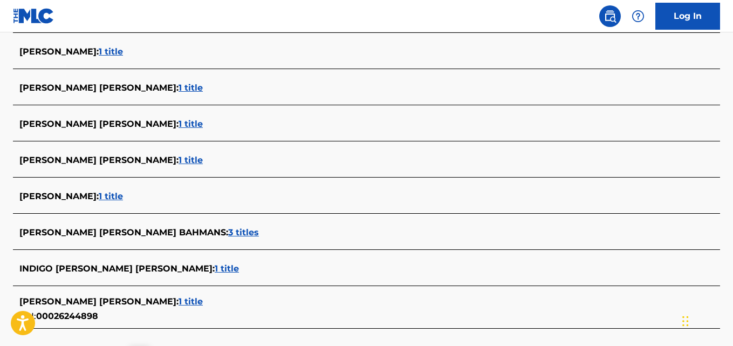
scroll to position [81, 0]
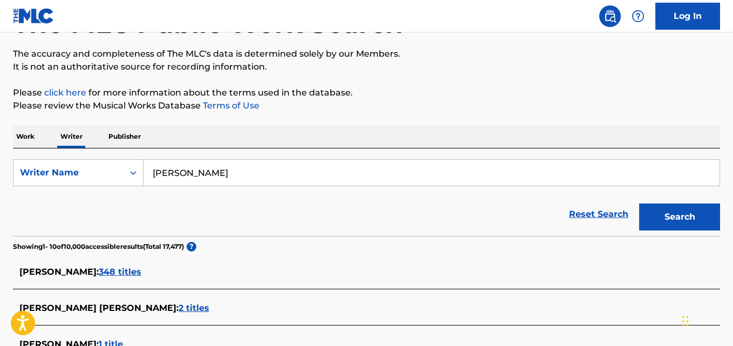
click at [291, 176] on input "[PERSON_NAME]" at bounding box center [432, 173] width 576 height 26
paste input "[PERSON_NAME]"
click at [639, 203] on button "Search" at bounding box center [679, 216] width 81 height 27
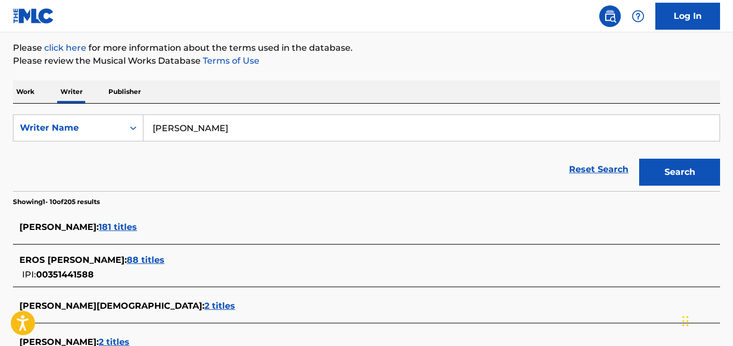
scroll to position [124, 0]
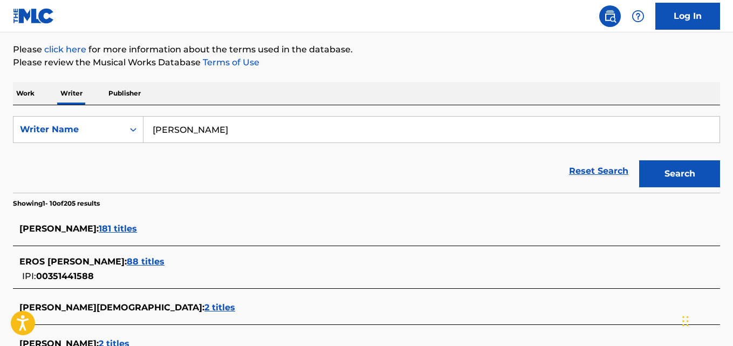
click at [292, 126] on input "[PERSON_NAME]" at bounding box center [432, 130] width 576 height 26
paste input "Podgorodnev [PERSON_NAME]"
click at [691, 169] on button "Search" at bounding box center [679, 173] width 81 height 27
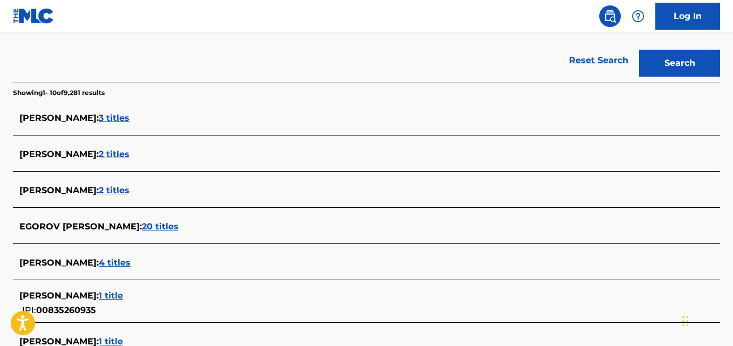
scroll to position [229, 0]
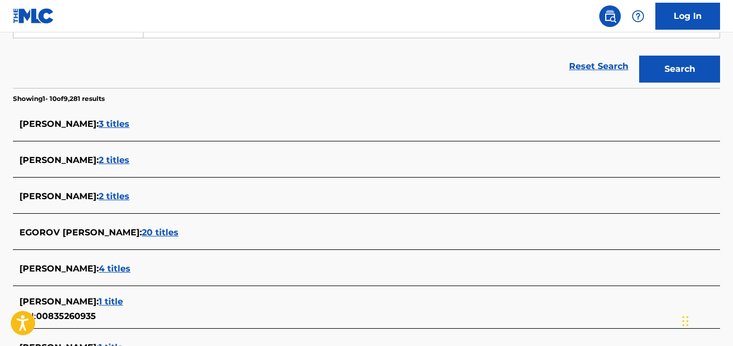
click at [130, 161] on span "2 titles" at bounding box center [114, 160] width 31 height 10
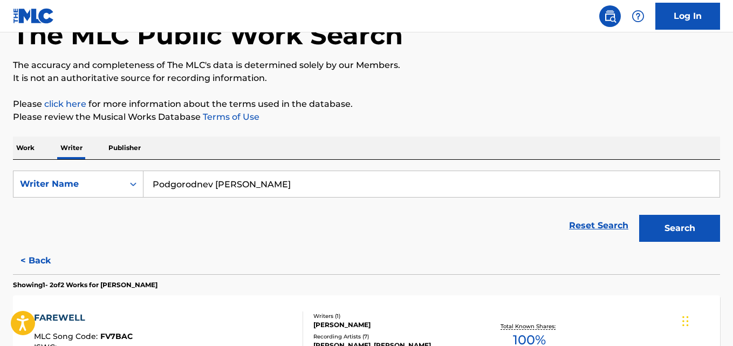
scroll to position [69, 0]
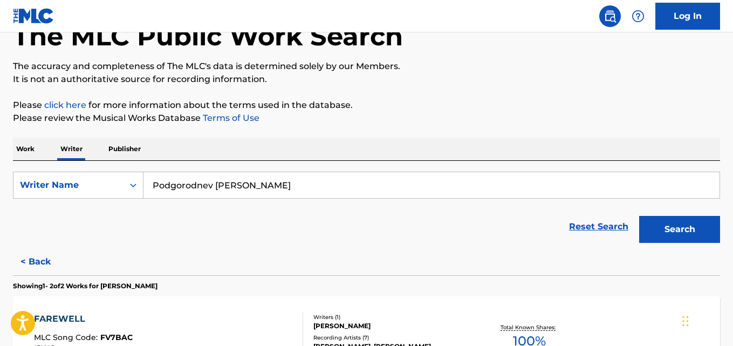
click at [363, 183] on input "Podgorodnev [PERSON_NAME]" at bounding box center [432, 185] width 576 height 26
paste input "[PERSON_NAME]"
click at [639, 216] on button "Search" at bounding box center [679, 229] width 81 height 27
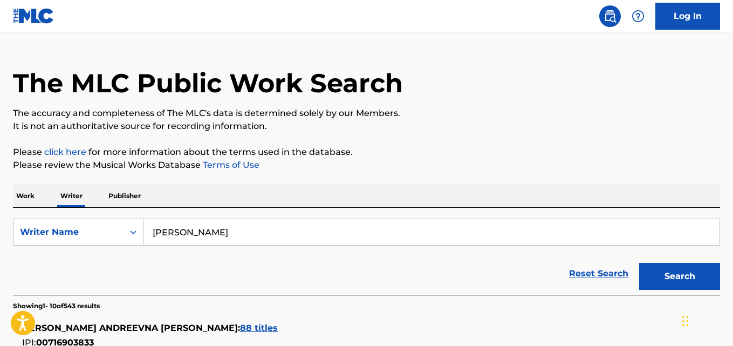
scroll to position [0, 0]
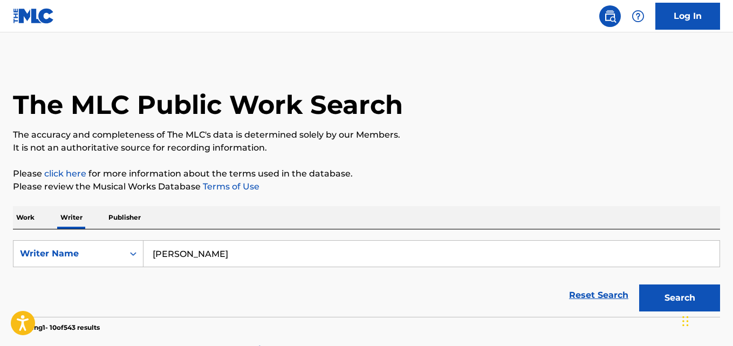
click at [297, 256] on input "[PERSON_NAME]" at bounding box center [432, 254] width 576 height 26
paste input "[DEMOGRAPHIC_DATA] [PERSON_NAME]"
click at [639, 284] on button "Search" at bounding box center [679, 297] width 81 height 27
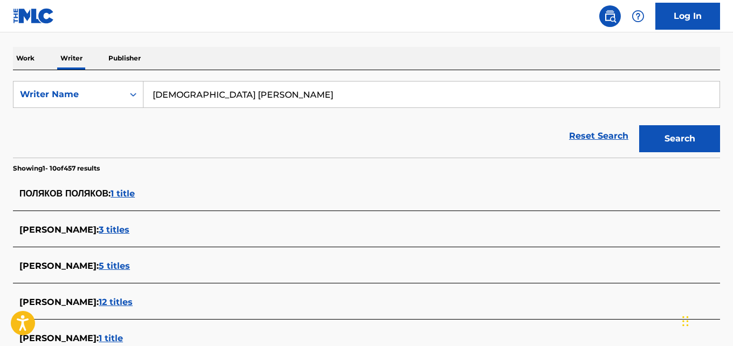
scroll to position [156, 0]
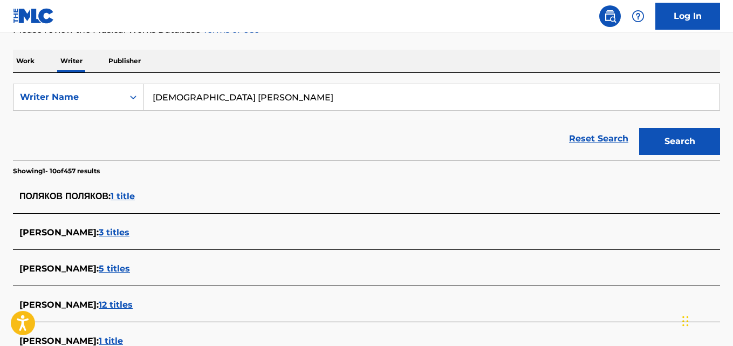
paste input "[PERSON_NAME]"
click at [639, 128] on button "Search" at bounding box center [679, 141] width 81 height 27
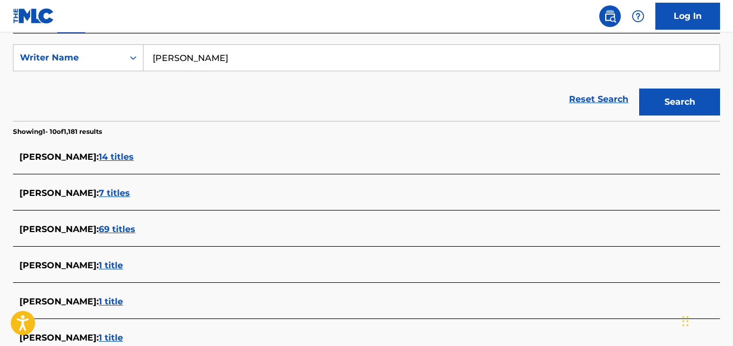
scroll to position [186, 0]
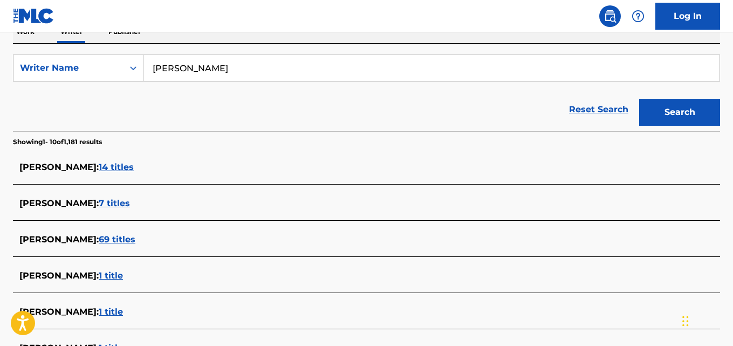
click at [356, 71] on input "[PERSON_NAME]" at bounding box center [432, 68] width 576 height 26
paste input "подгороднев [PERSON_NAME]"
type input "подгороднев [PERSON_NAME]"
click at [690, 105] on button "Search" at bounding box center [679, 112] width 81 height 27
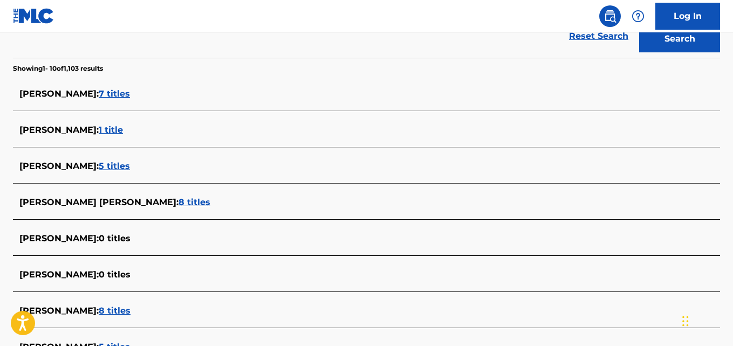
scroll to position [462, 0]
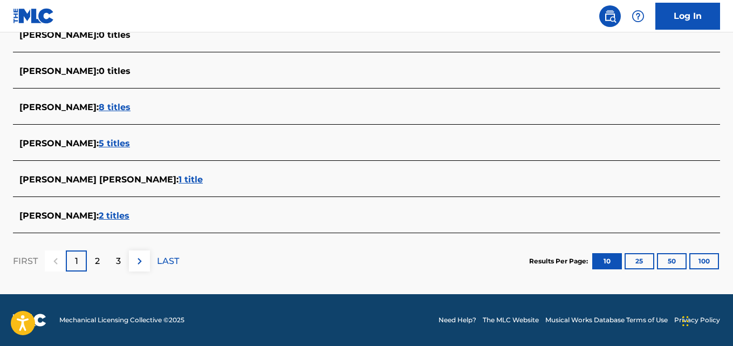
click at [130, 213] on span "2 titles" at bounding box center [114, 215] width 31 height 10
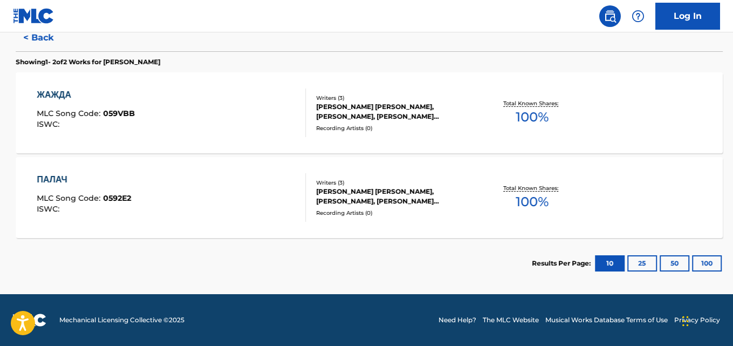
scroll to position [292, 0]
